Goal: Task Accomplishment & Management: Manage account settings

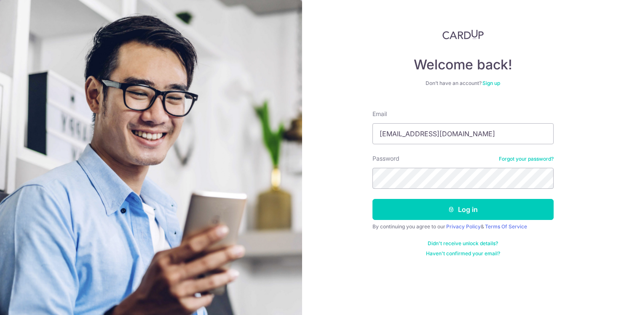
type input "takayashiro@gmail.com"
click at [462, 210] on button "Log in" at bounding box center [462, 209] width 181 height 21
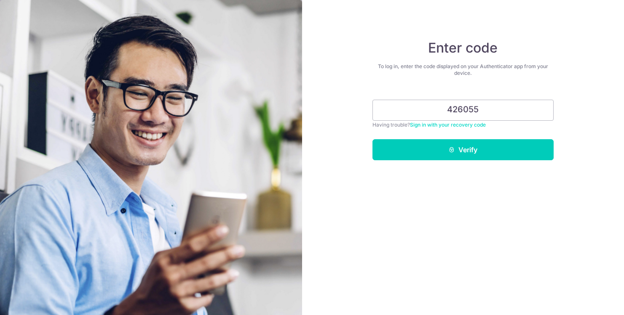
type input "426055"
click at [462, 150] on button "Verify" at bounding box center [462, 149] width 181 height 21
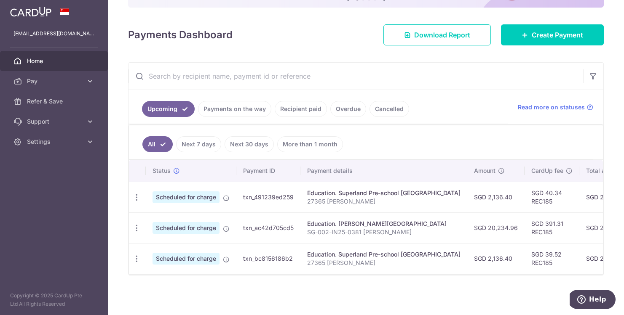
scroll to position [104, 0]
click at [134, 221] on div at bounding box center [315, 159] width 630 height 318
click at [136, 226] on icon "button" at bounding box center [136, 228] width 9 height 9
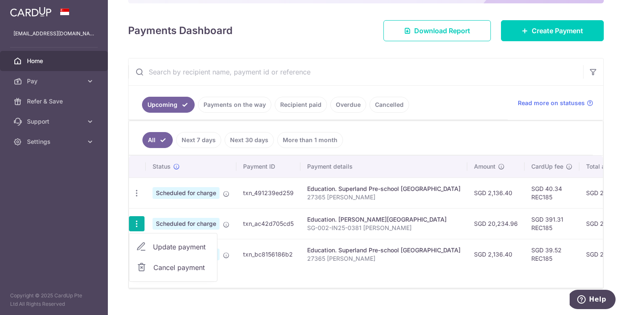
click at [150, 245] on link "Update payment" at bounding box center [173, 247] width 88 height 20
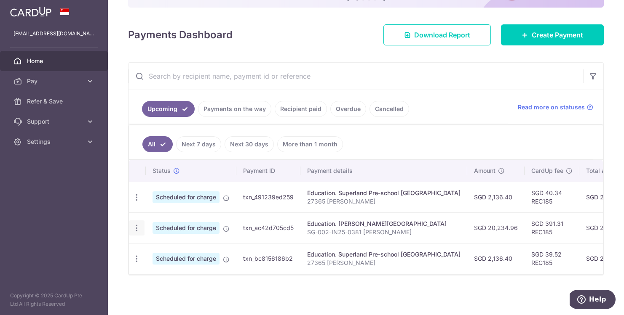
radio input "true"
type input "20,234.96"
type input "16/11/2025"
type input "SG-002-IN25-0381 Yashiro Anna"
type input "REC185"
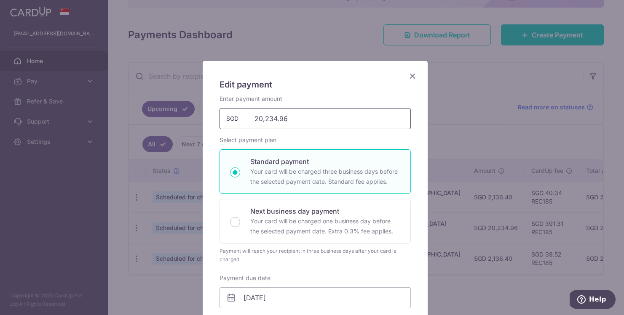
click at [318, 121] on input "20,234.96" at bounding box center [314, 118] width 191 height 21
type input "19,106.81"
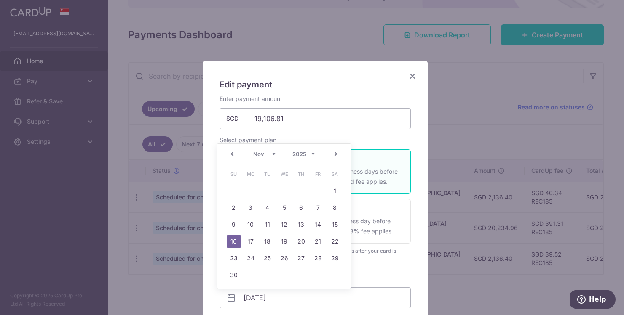
click at [345, 82] on h5 "Edit payment" at bounding box center [314, 84] width 191 height 13
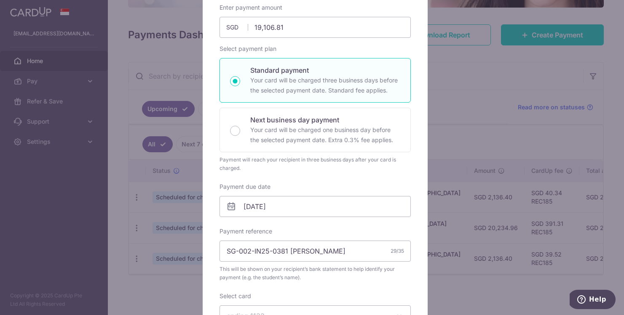
scroll to position [100, 0]
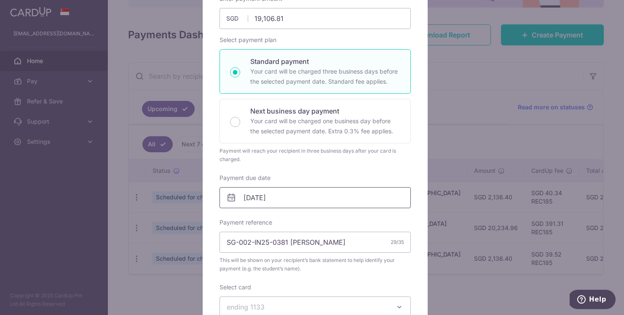
click at [267, 200] on input "16/11/2025" at bounding box center [314, 197] width 191 height 21
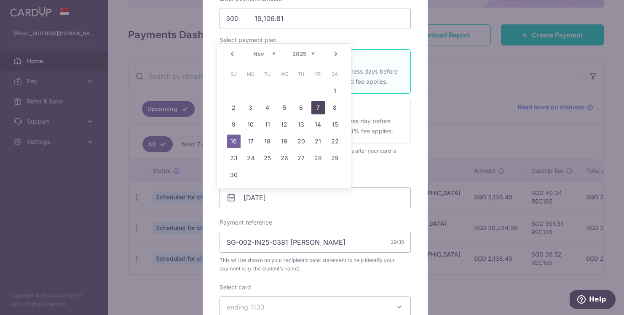
click at [317, 110] on link "7" at bounding box center [317, 107] width 13 height 13
type input "07/11/2025"
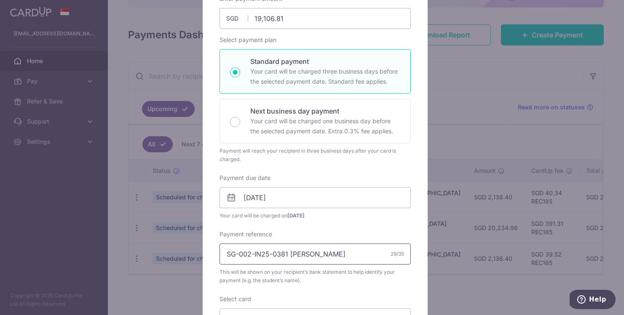
drag, startPoint x: 286, startPoint y: 256, endPoint x: 126, endPoint y: 264, distance: 159.8
click at [126, 264] on div "Edit payment By clicking apply, you will make changes to all payments to Broadr…" at bounding box center [312, 157] width 624 height 315
type input "Yashiro Anna"
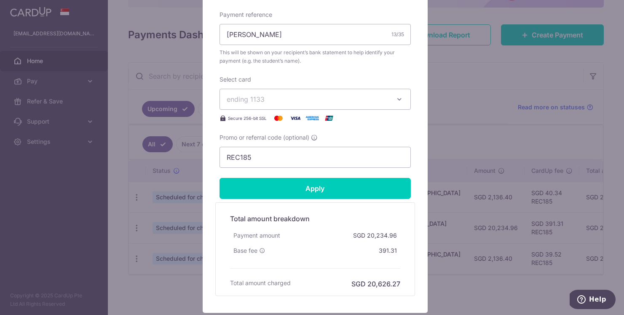
type input "19,106.81"
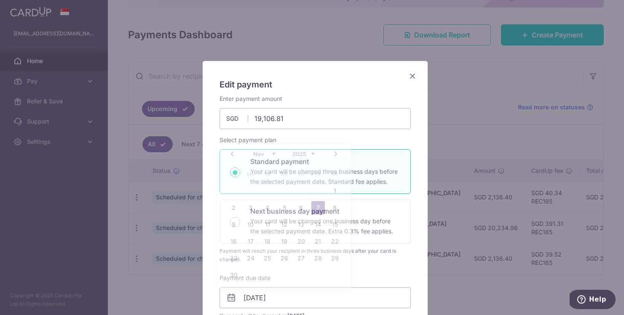
scroll to position [197, 0]
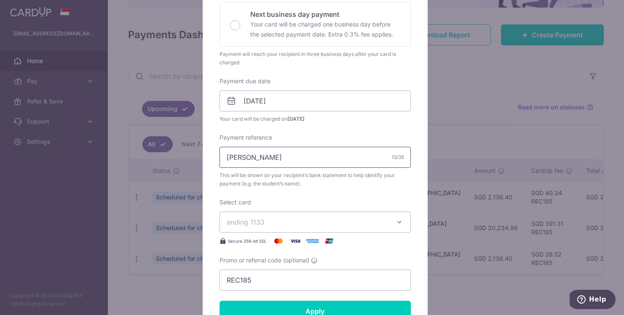
click at [227, 158] on input "Yashiro Anna" at bounding box center [314, 157] width 191 height 21
paste input "SG002IN251003"
click at [237, 158] on input "SG002IN251003 Yashiro Anna" at bounding box center [314, 157] width 191 height 21
click at [269, 158] on input "SG-002-IN251003 Yashiro Anna" at bounding box center [314, 157] width 191 height 21
click at [227, 160] on input "SG-002-IN25-1003 Yashiro Anna" at bounding box center [314, 157] width 191 height 21
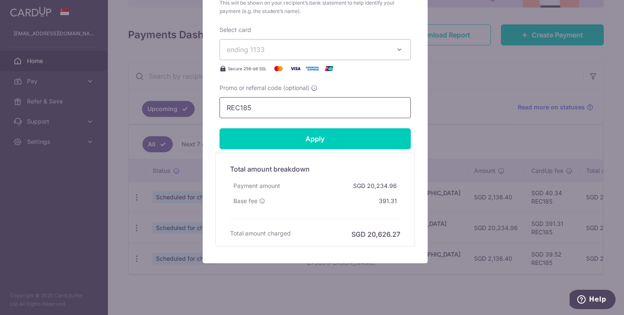
scroll to position [378, 0]
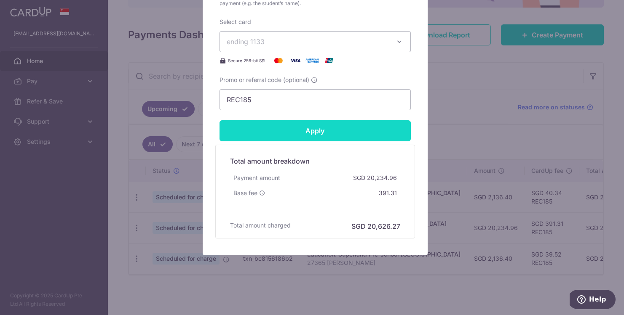
type input "SG-002-IN25-1003 Yashiro Anna"
click at [350, 135] on input "Apply" at bounding box center [314, 130] width 191 height 21
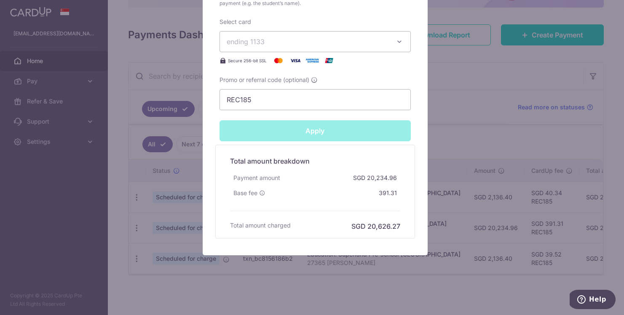
type input "Successfully Applied"
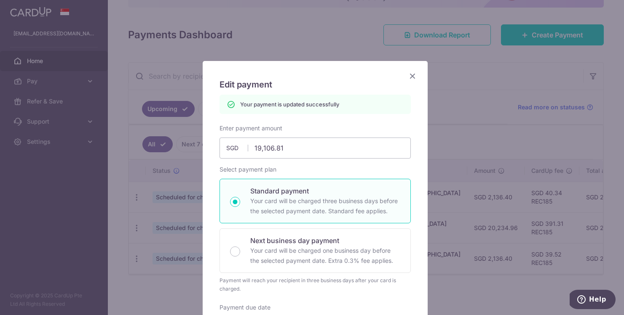
scroll to position [0, 0]
click at [407, 77] on icon "Close" at bounding box center [412, 76] width 10 height 11
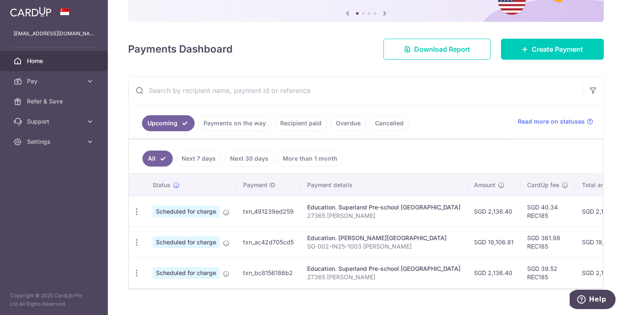
scroll to position [91, 0]
